Goal: Browse casually: Explore the website without a specific task or goal

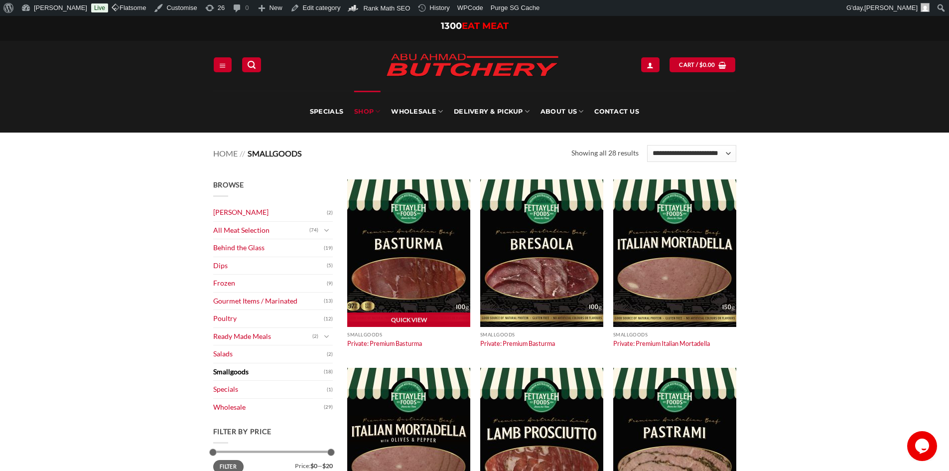
click at [400, 225] on img at bounding box center [408, 253] width 123 height 148
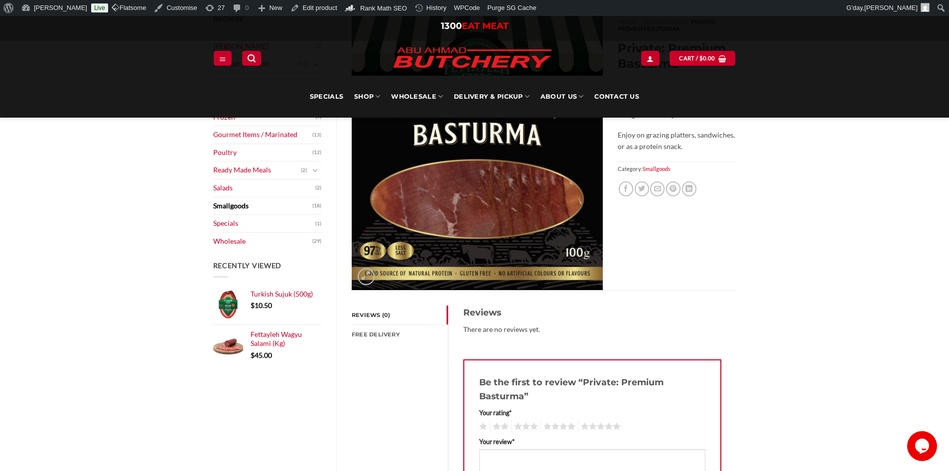
scroll to position [249, 0]
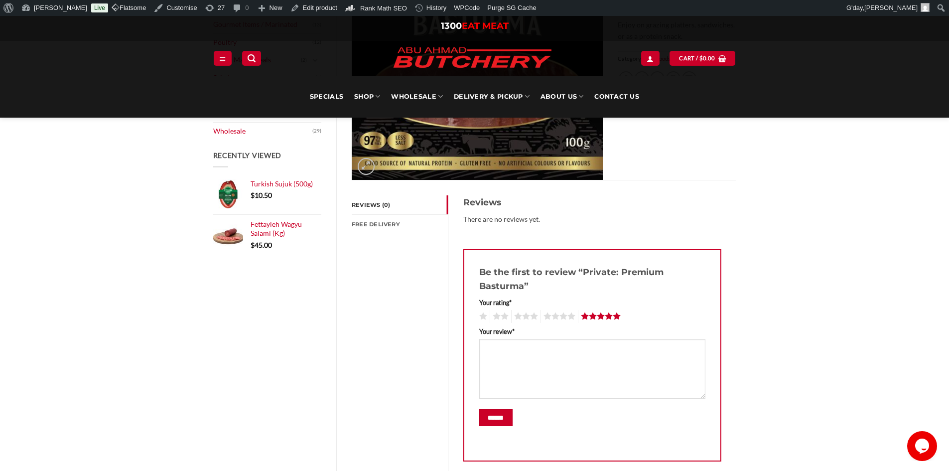
click at [616, 318] on link "5 of 5 stars" at bounding box center [599, 316] width 43 height 13
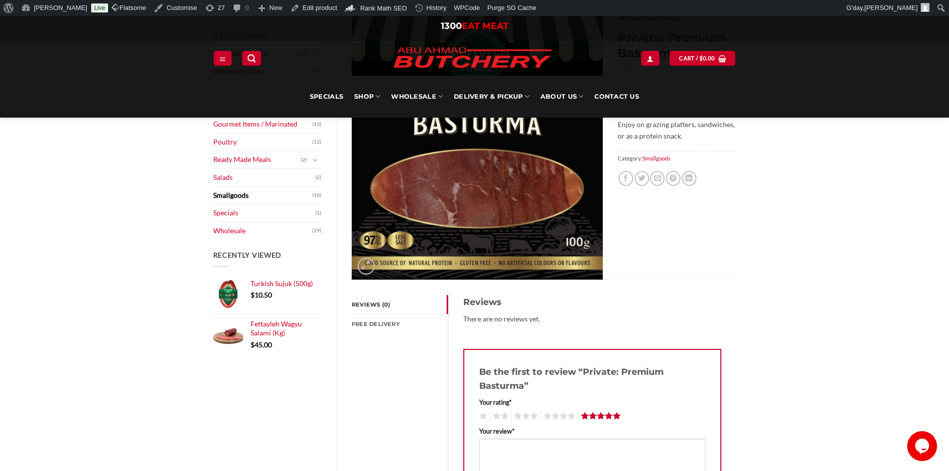
scroll to position [0, 0]
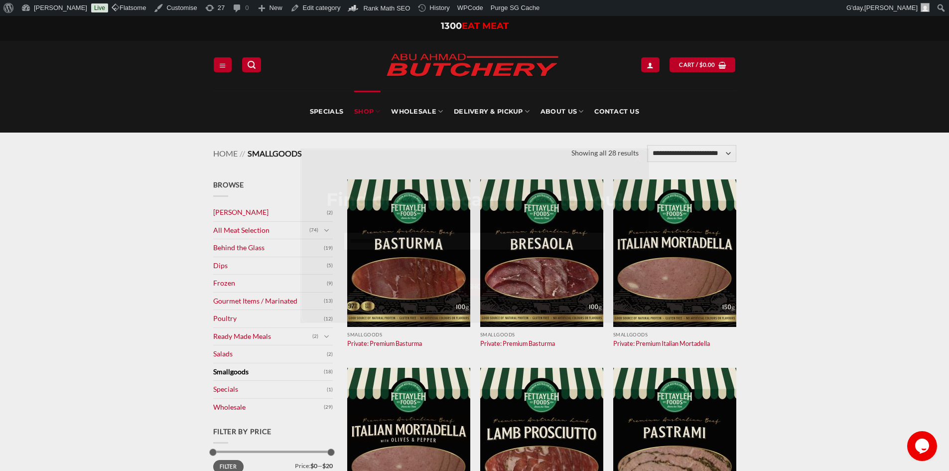
click at [425, 320] on div "Find out if we can deliver to you! Start Shopping ×" at bounding box center [475, 236] width 349 height 174
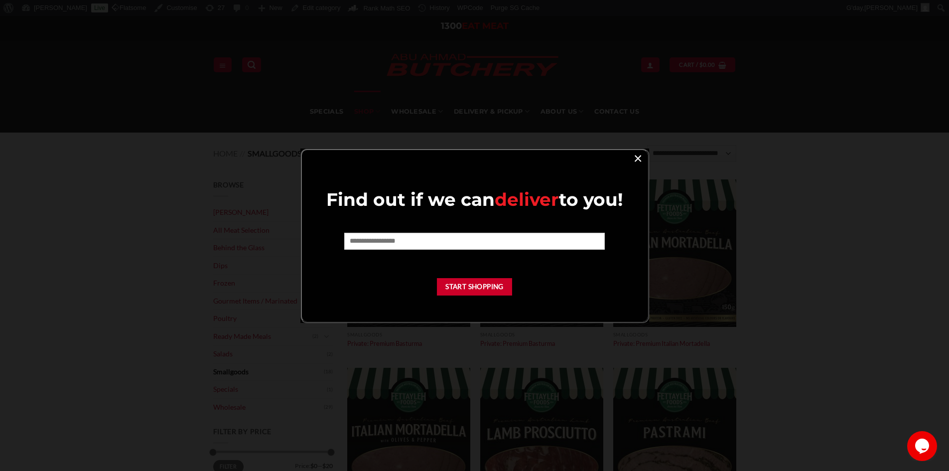
click at [636, 162] on link "×" at bounding box center [638, 157] width 14 height 13
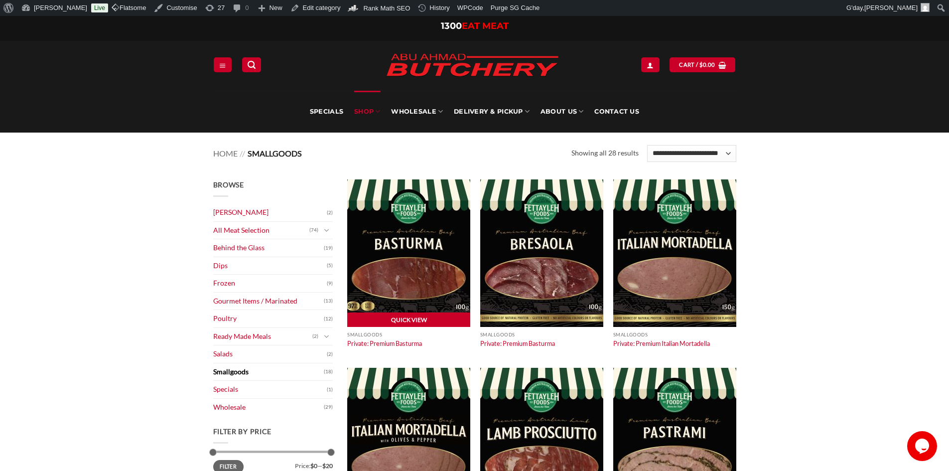
click at [413, 320] on link "Quick View" at bounding box center [408, 320] width 123 height 15
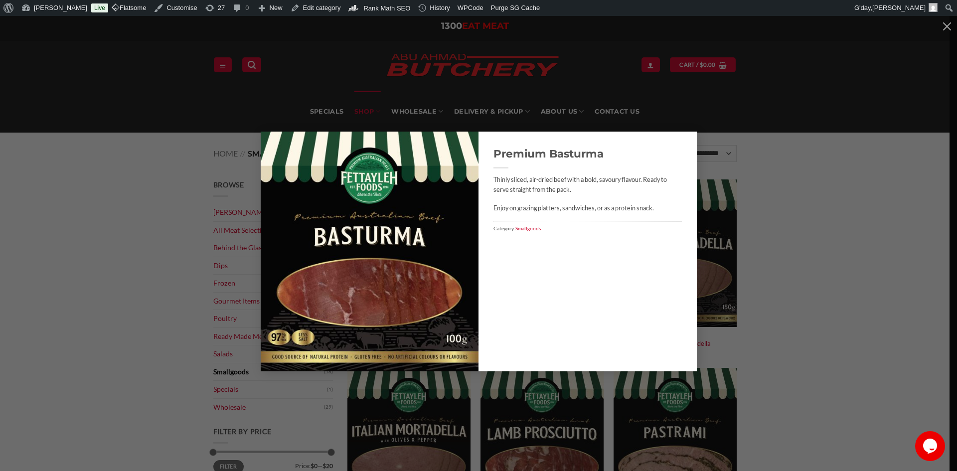
click at [809, 299] on div "Premium Basturma Thinly sliced, air-dried beef with a bold, savoury flavour. Re…" at bounding box center [478, 252] width 927 height 240
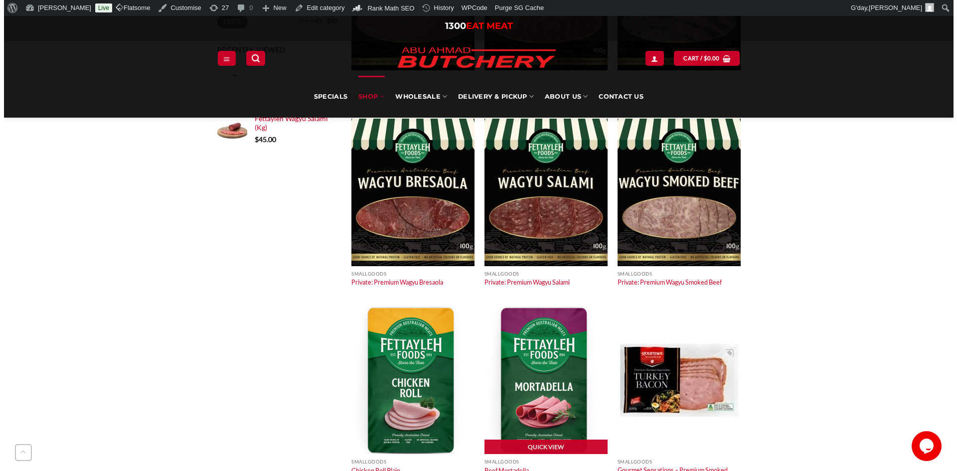
scroll to position [548, 0]
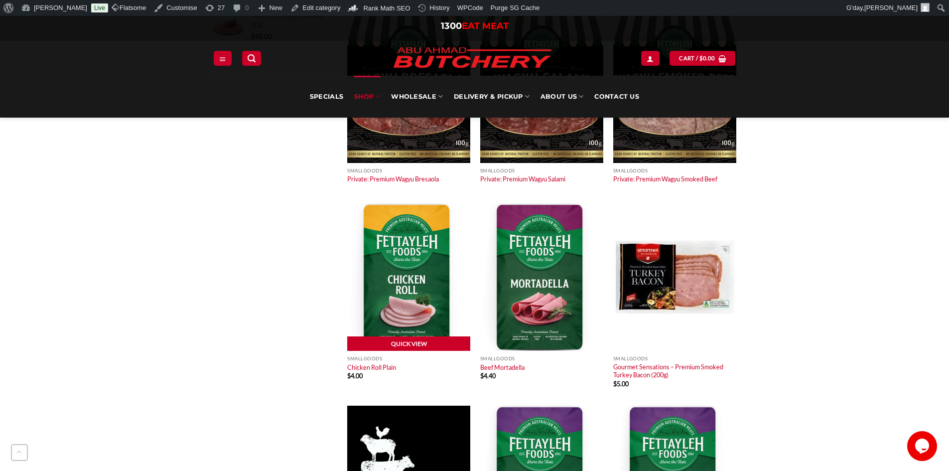
click at [402, 340] on link "Quick View" at bounding box center [408, 343] width 123 height 15
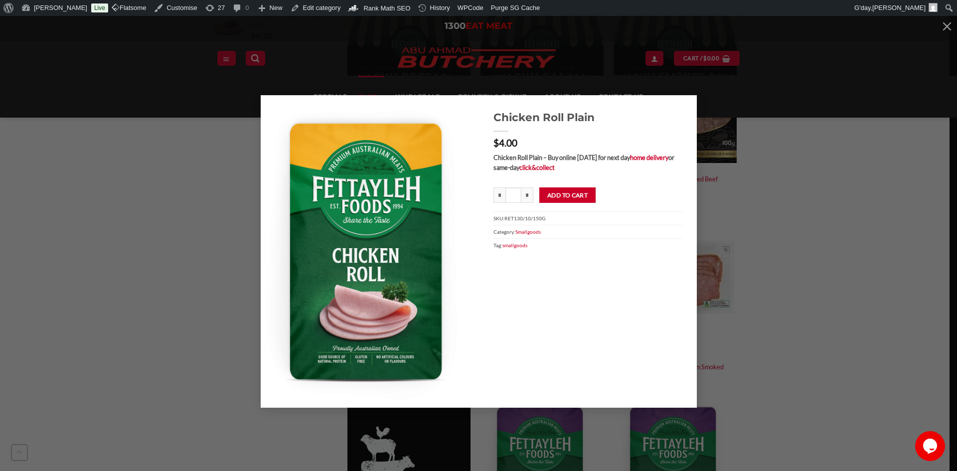
click at [847, 302] on div "Chicken Roll Plain $ 4.00 Chicken Roll Plain – Buy online today for next day ho…" at bounding box center [478, 251] width 927 height 313
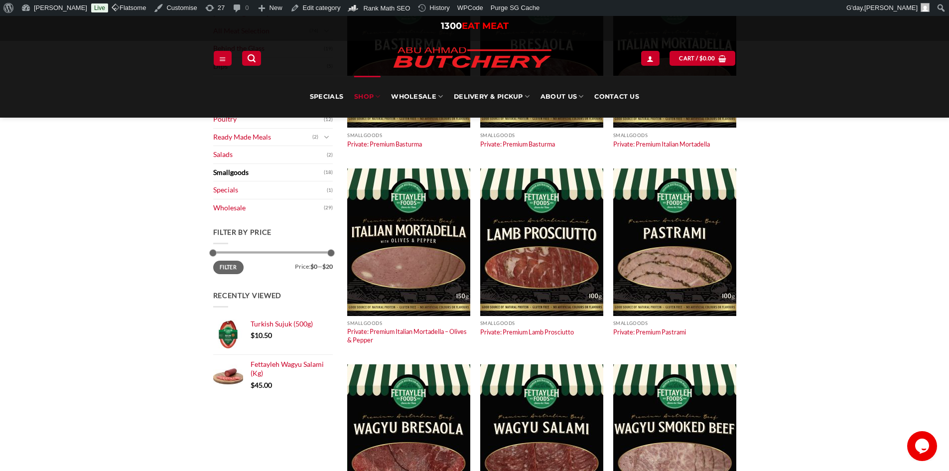
scroll to position [0, 0]
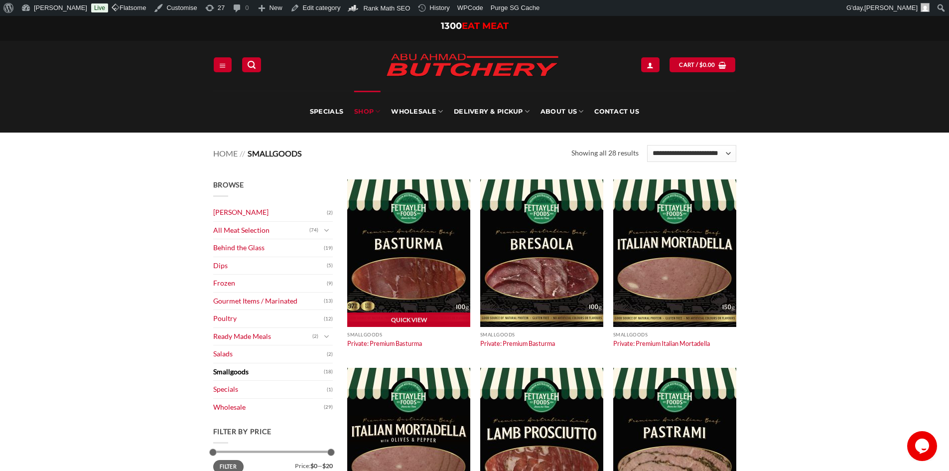
click at [417, 246] on img at bounding box center [408, 253] width 123 height 148
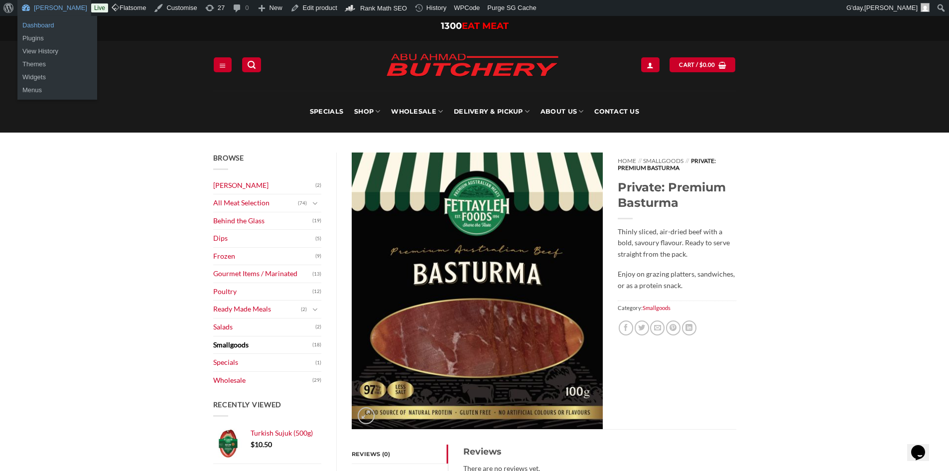
click at [42, 22] on link "Dashboard" at bounding box center [57, 25] width 80 height 13
